Goal: Task Accomplishment & Management: Complete application form

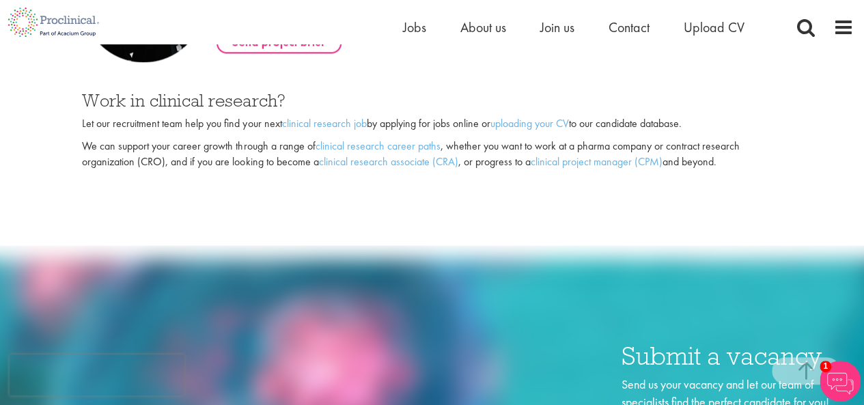
scroll to position [1060, 0]
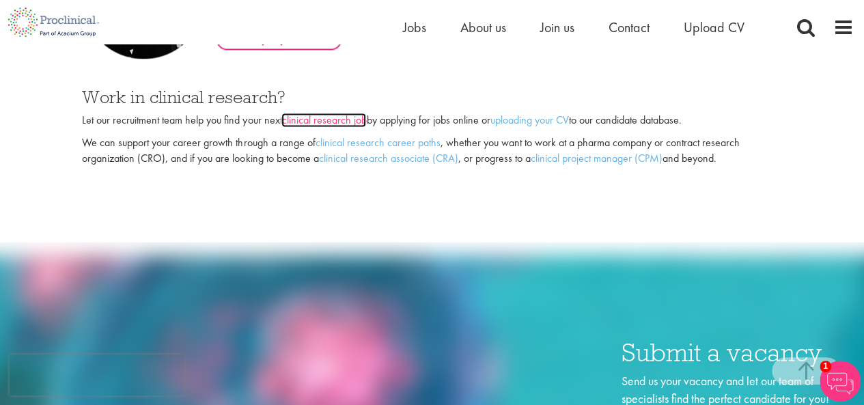
click at [319, 113] on link "clinical research job" at bounding box center [323, 120] width 85 height 14
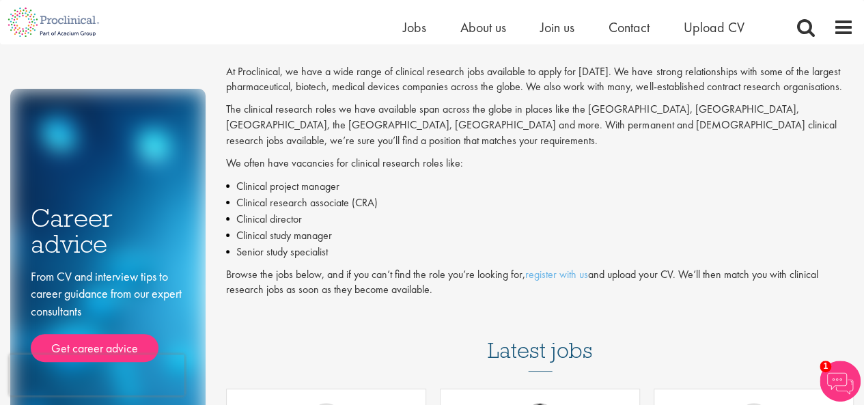
scroll to position [78, 0]
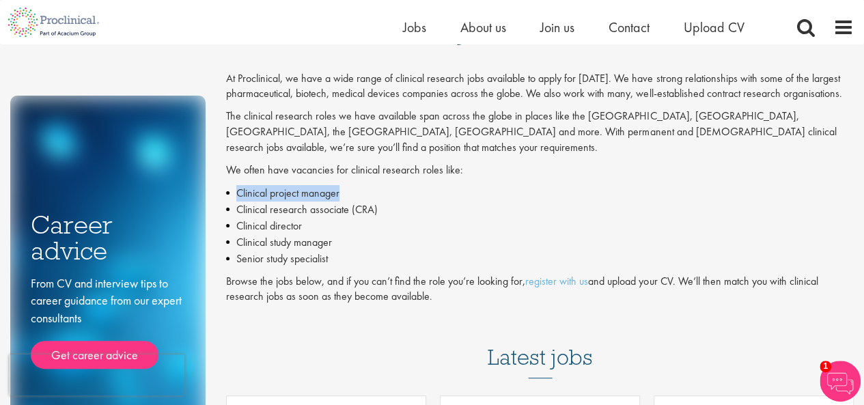
drag, startPoint x: 239, startPoint y: 177, endPoint x: 340, endPoint y: 181, distance: 101.1
click at [340, 185] on li "Clinical project manager" at bounding box center [539, 193] width 627 height 16
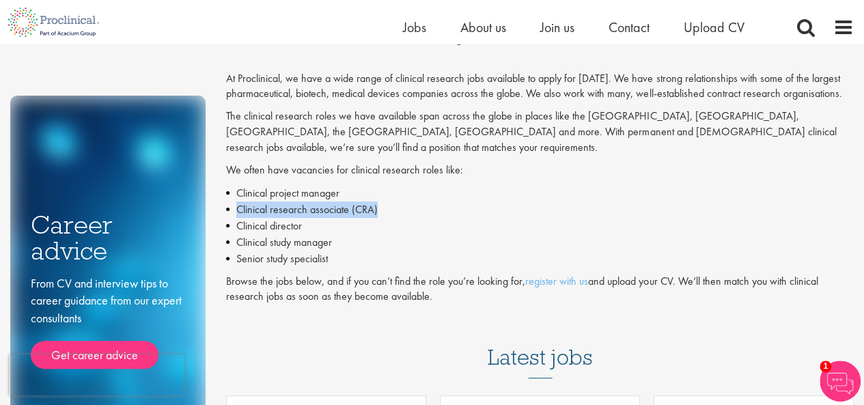
drag, startPoint x: 239, startPoint y: 197, endPoint x: 377, endPoint y: 192, distance: 138.0
click at [377, 201] on li "Clinical research associate (CRA)" at bounding box center [539, 209] width 627 height 16
drag, startPoint x: 240, startPoint y: 212, endPoint x: 303, endPoint y: 210, distance: 62.8
click at [303, 218] on li "Clinical director" at bounding box center [539, 226] width 627 height 16
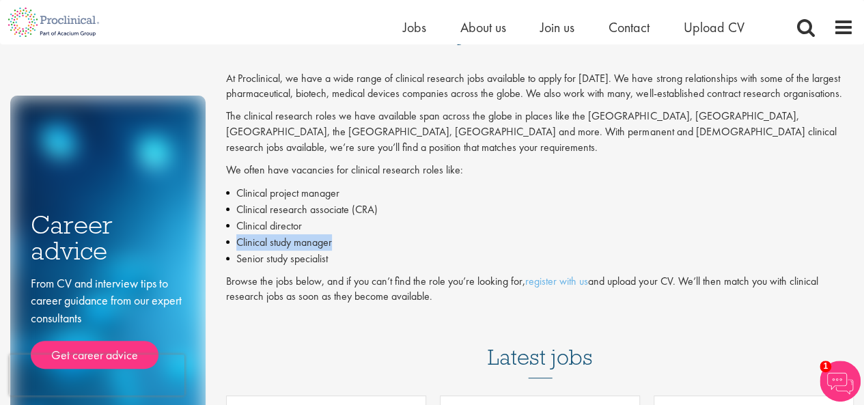
drag, startPoint x: 237, startPoint y: 228, endPoint x: 340, endPoint y: 227, distance: 103.1
click at [340, 234] on li "Clinical study manager" at bounding box center [539, 242] width 627 height 16
drag, startPoint x: 238, startPoint y: 245, endPoint x: 345, endPoint y: 244, distance: 107.2
click at [345, 251] on li "Senior study specialist" at bounding box center [539, 259] width 627 height 16
drag, startPoint x: 226, startPoint y: 267, endPoint x: 455, endPoint y: 280, distance: 229.7
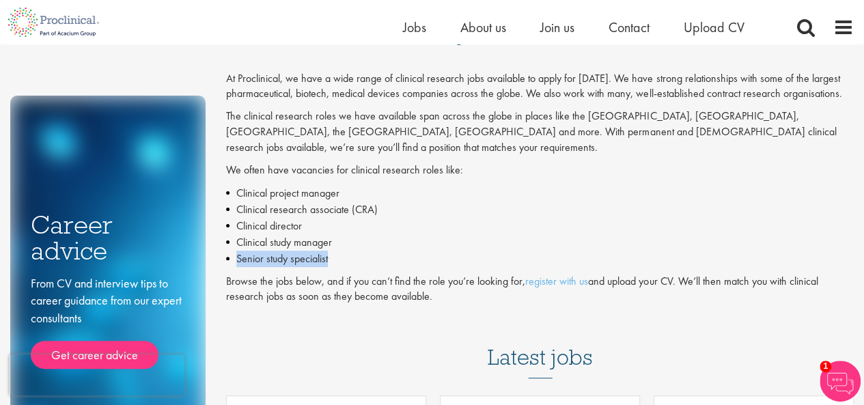
click at [455, 280] on p "Browse the jobs below, and if you can’t find the role you’re looking for, regis…" at bounding box center [539, 289] width 627 height 31
click at [334, 251] on li "Senior study specialist" at bounding box center [539, 259] width 627 height 16
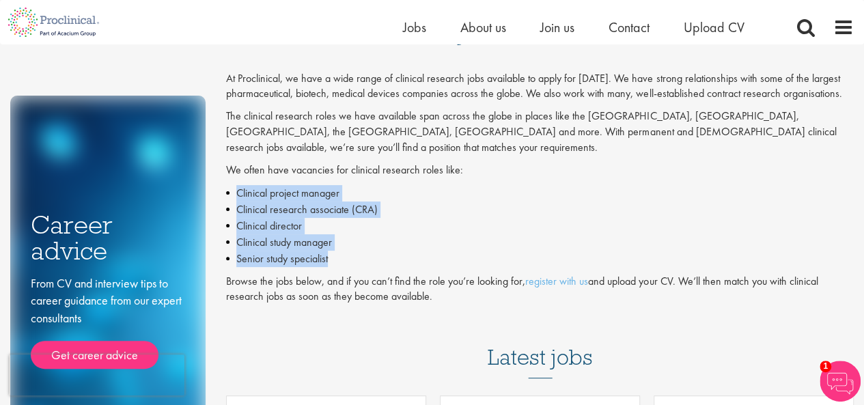
drag, startPoint x: 239, startPoint y: 175, endPoint x: 355, endPoint y: 246, distance: 136.4
click at [355, 246] on ul "Clinical project manager Clinical research associate (CRA) Clinical director Cl…" at bounding box center [539, 226] width 627 height 82
drag, startPoint x: 227, startPoint y: 266, endPoint x: 453, endPoint y: 279, distance: 227.0
click at [453, 279] on p "Browse the jobs below, and if you can’t find the role you’re looking for, regis…" at bounding box center [539, 289] width 627 height 31
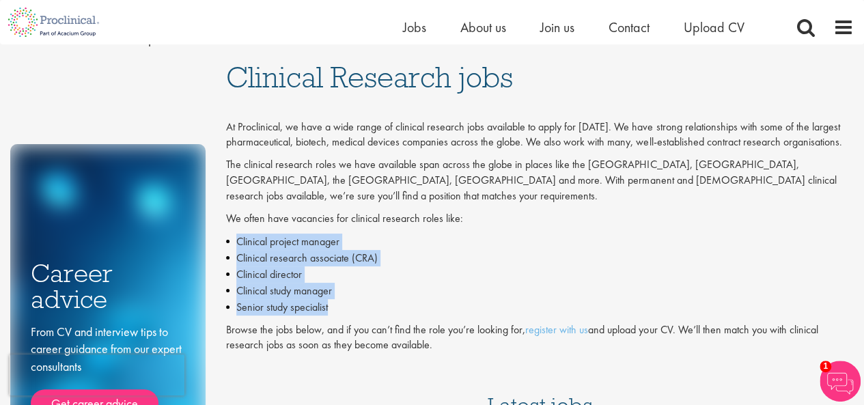
scroll to position [18, 0]
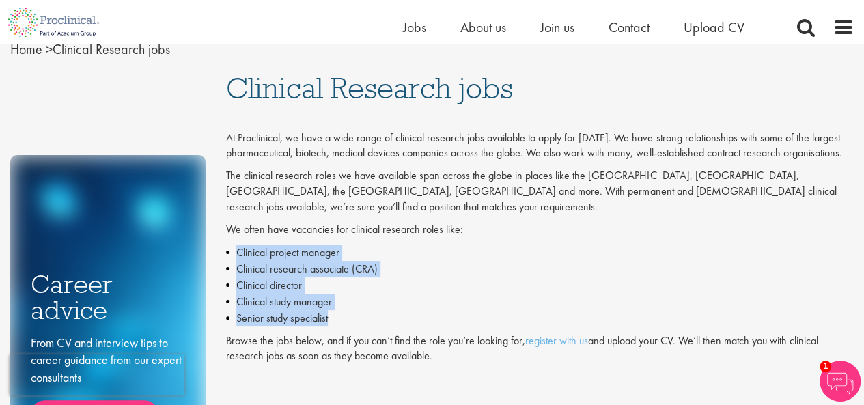
drag, startPoint x: 233, startPoint y: 92, endPoint x: 430, endPoint y: 348, distance: 322.8
click at [231, 138] on p "At Proclinical, we have a wide range of clinical research jobs available to app…" at bounding box center [539, 145] width 627 height 31
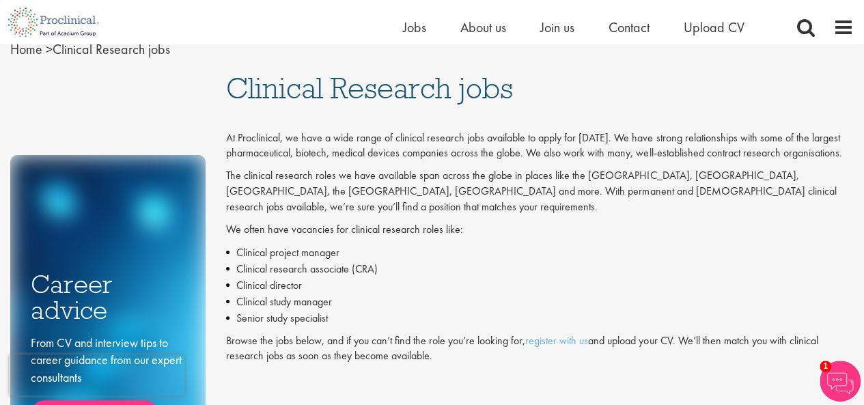
drag, startPoint x: 228, startPoint y: 137, endPoint x: 449, endPoint y: 336, distance: 297.3
click at [449, 336] on div "At Proclinical, we have a wide range of clinical research jobs available to app…" at bounding box center [539, 247] width 627 height 234
click at [393, 244] on li "Clinical project manager" at bounding box center [539, 252] width 627 height 16
drag, startPoint x: 228, startPoint y: 136, endPoint x: 450, endPoint y: 342, distance: 302.8
click at [450, 342] on div "At Proclinical, we have a wide range of clinical research jobs available to app…" at bounding box center [539, 247] width 627 height 234
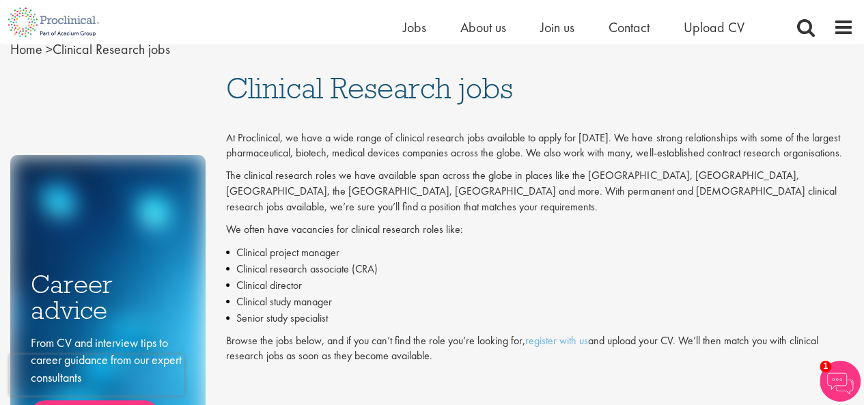
click at [460, 261] on li "Clinical research associate (CRA)" at bounding box center [539, 269] width 627 height 16
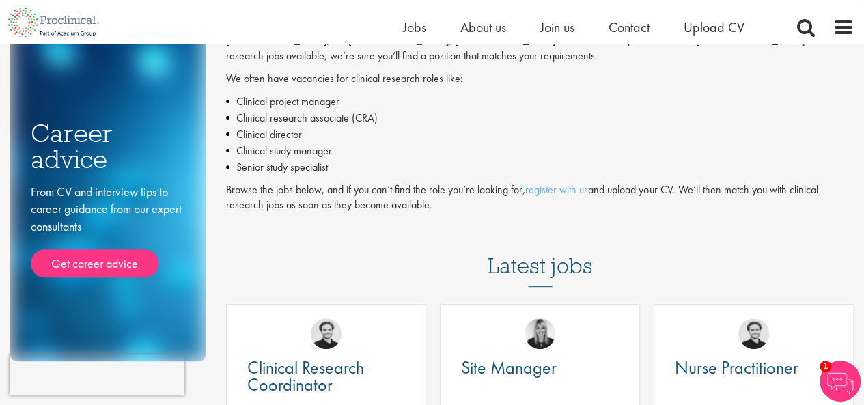
scroll to position [133, 0]
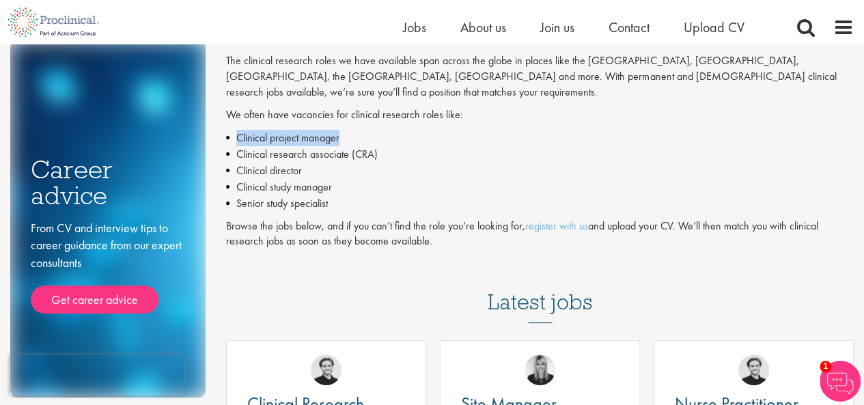
drag, startPoint x: 237, startPoint y: 119, endPoint x: 349, endPoint y: 116, distance: 112.7
click at [349, 130] on li "Clinical project manager" at bounding box center [539, 138] width 627 height 16
click at [381, 146] on li "Clinical research associate (CRA)" at bounding box center [539, 154] width 627 height 16
click at [340, 130] on li "Clinical project manager" at bounding box center [539, 138] width 627 height 16
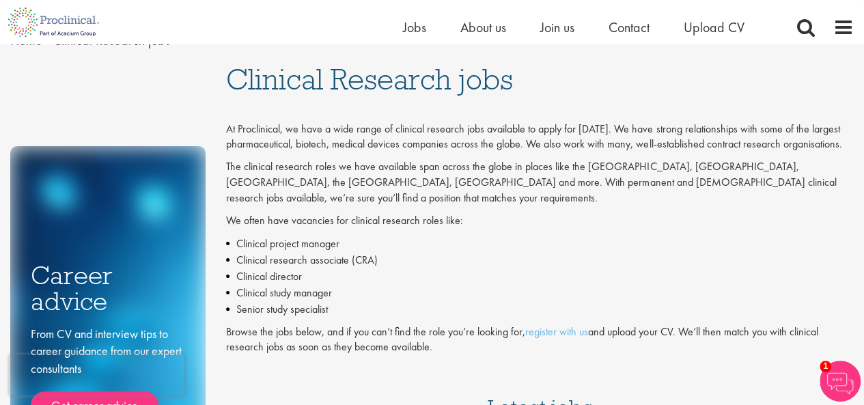
scroll to position [0, 0]
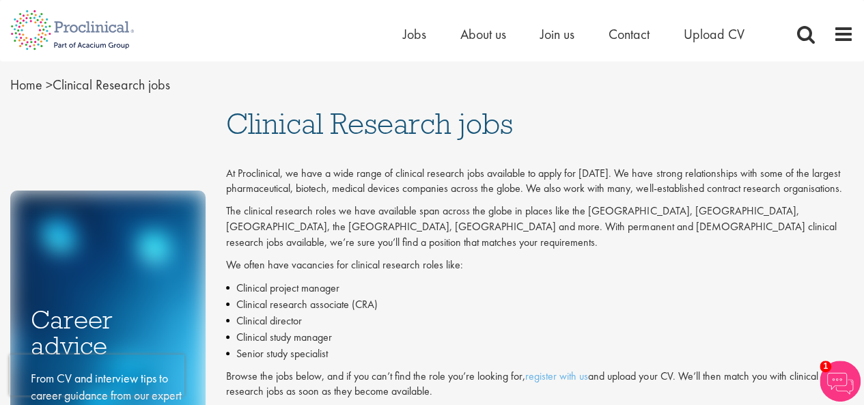
drag, startPoint x: 232, startPoint y: 130, endPoint x: 513, endPoint y: 121, distance: 281.4
click at [513, 121] on span "Clinical Research jobs" at bounding box center [369, 123] width 287 height 37
click at [743, 233] on p "The clinical research roles we have available span across the globe in places l…" at bounding box center [539, 226] width 627 height 47
drag, startPoint x: 227, startPoint y: 128, endPoint x: 516, endPoint y: 123, distance: 289.5
click at [516, 123] on h1 "Clinical Research jobs" at bounding box center [539, 124] width 627 height 30
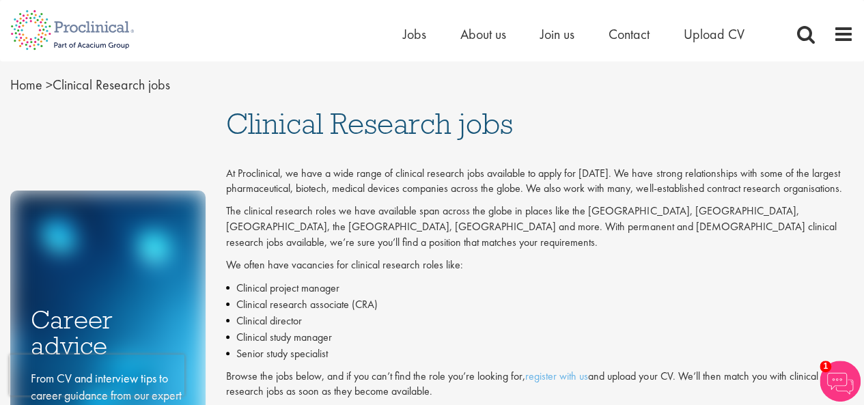
click at [539, 124] on h1 "Clinical Research jobs" at bounding box center [539, 124] width 627 height 30
drag, startPoint x: 231, startPoint y: 119, endPoint x: 513, endPoint y: 130, distance: 281.5
click at [513, 130] on span "Clinical Research jobs" at bounding box center [369, 123] width 287 height 37
click at [436, 212] on p "The clinical research roles we have available span across the globe in places l…" at bounding box center [539, 226] width 627 height 47
click at [510, 126] on span "Clinical Research jobs" at bounding box center [369, 123] width 287 height 37
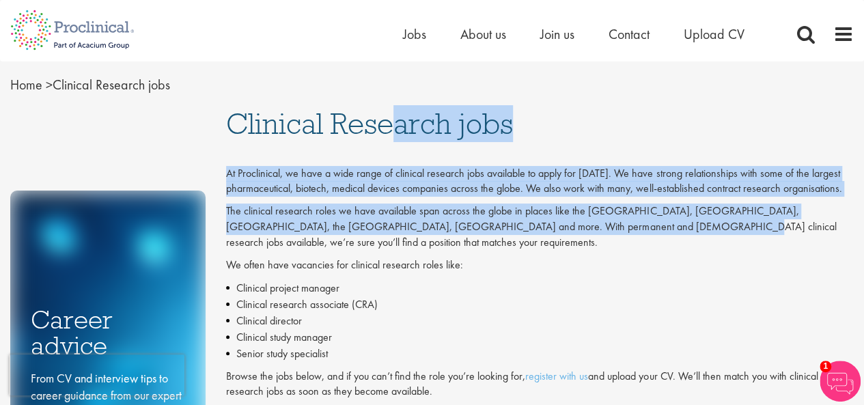
drag, startPoint x: 231, startPoint y: 125, endPoint x: 559, endPoint y: 233, distance: 345.6
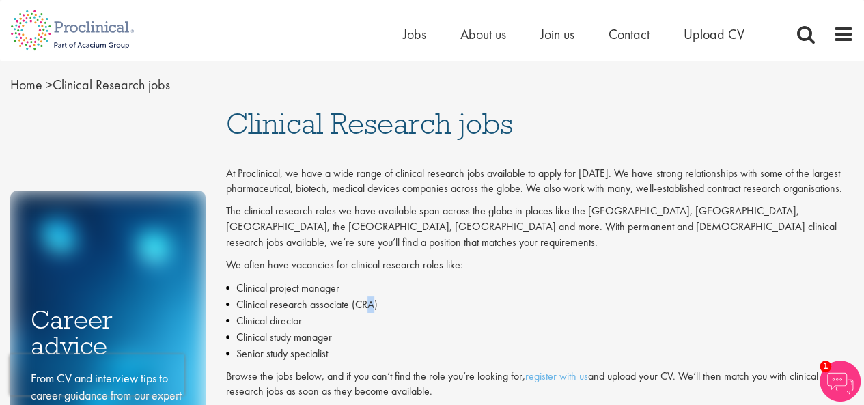
click at [371, 296] on li "Clinical research associate (CRA)" at bounding box center [539, 304] width 627 height 16
click at [718, 35] on span "Upload CV" at bounding box center [713, 34] width 61 height 18
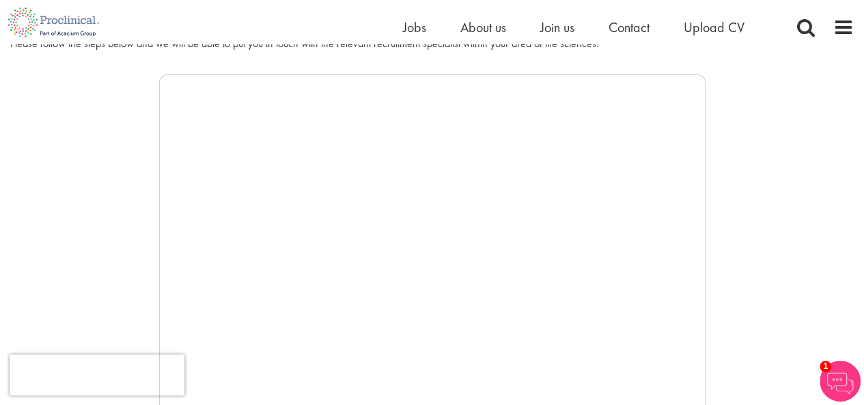
scroll to position [201, 0]
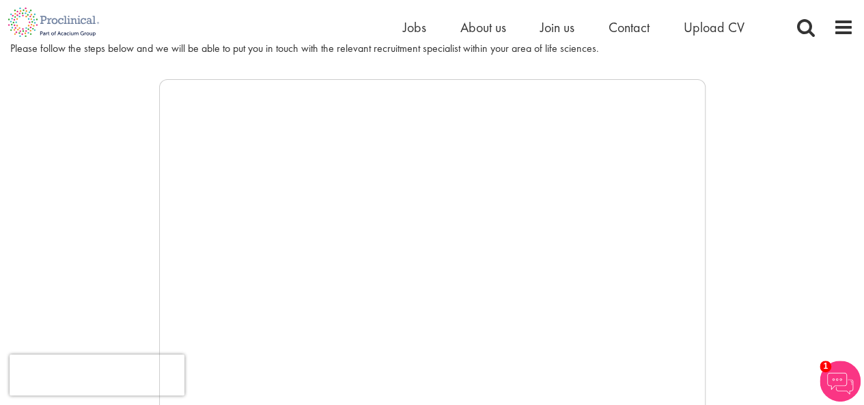
drag, startPoint x: 870, startPoint y: 36, endPoint x: 864, endPoint y: 74, distance: 38.7
